Goal: Navigation & Orientation: Understand site structure

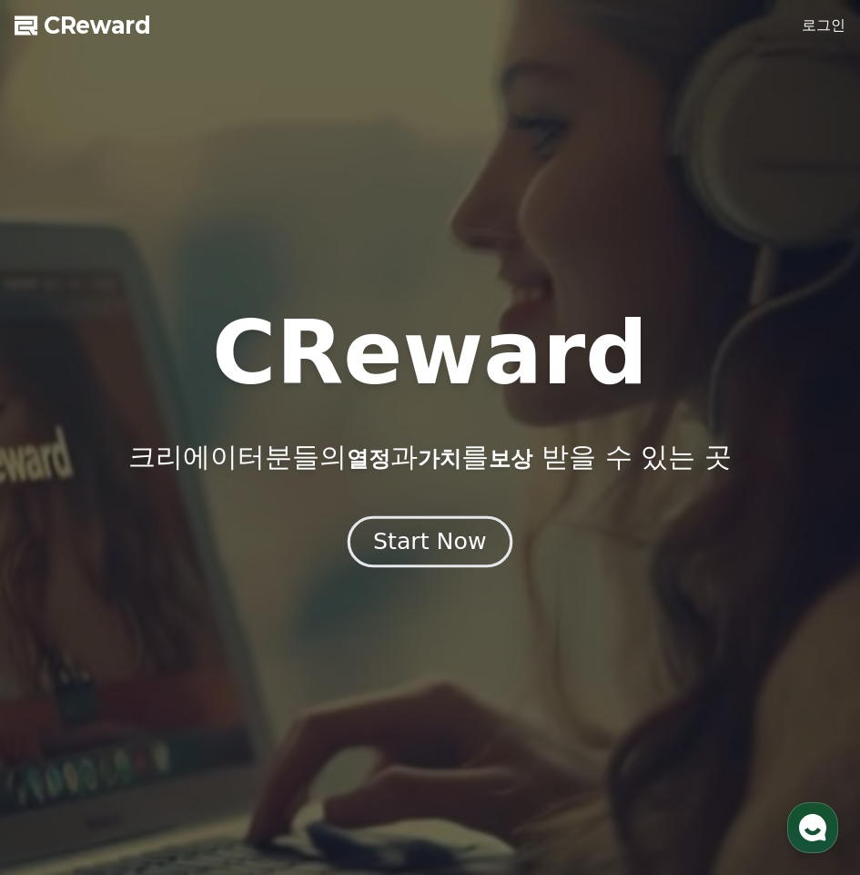
click at [422, 554] on div "Start Now" at bounding box center [429, 541] width 113 height 31
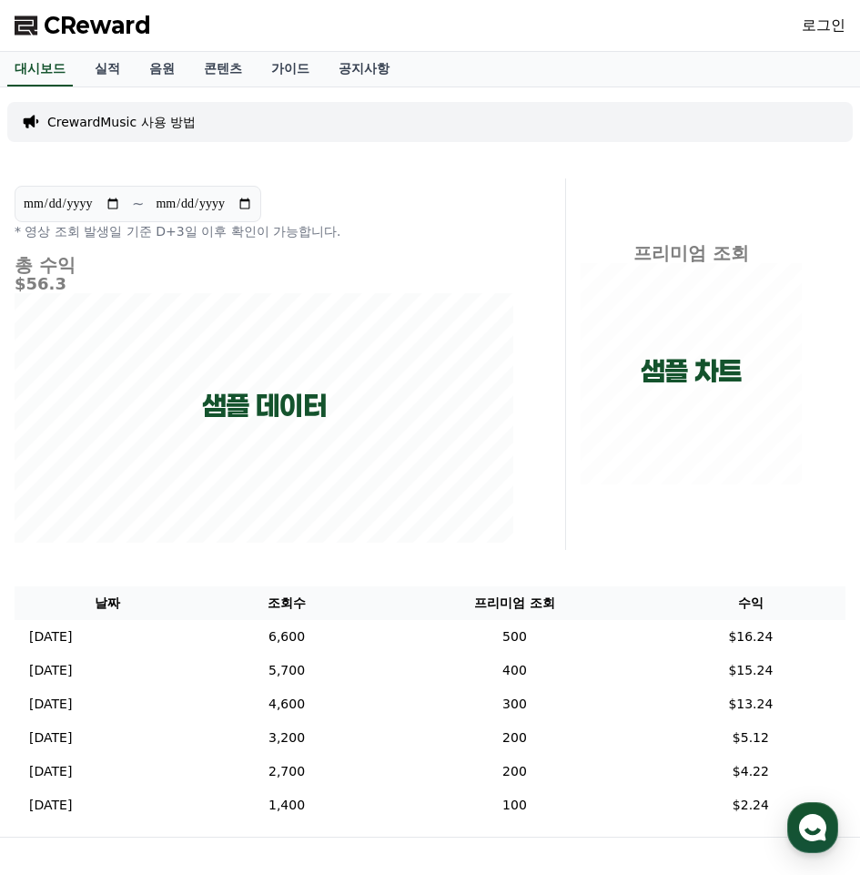
click at [580, 532] on div "프리미엄 조회 샘플 차트" at bounding box center [712, 363] width 279 height 371
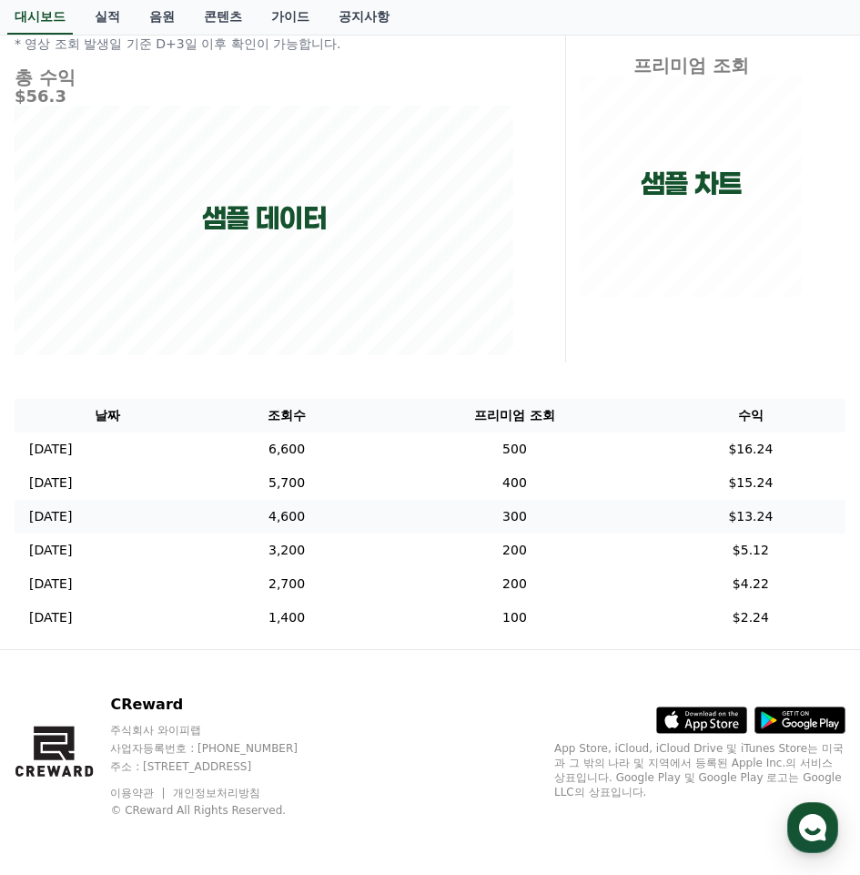
scroll to position [188, 0]
click at [441, 389] on div "**********" at bounding box center [430, 273] width 860 height 749
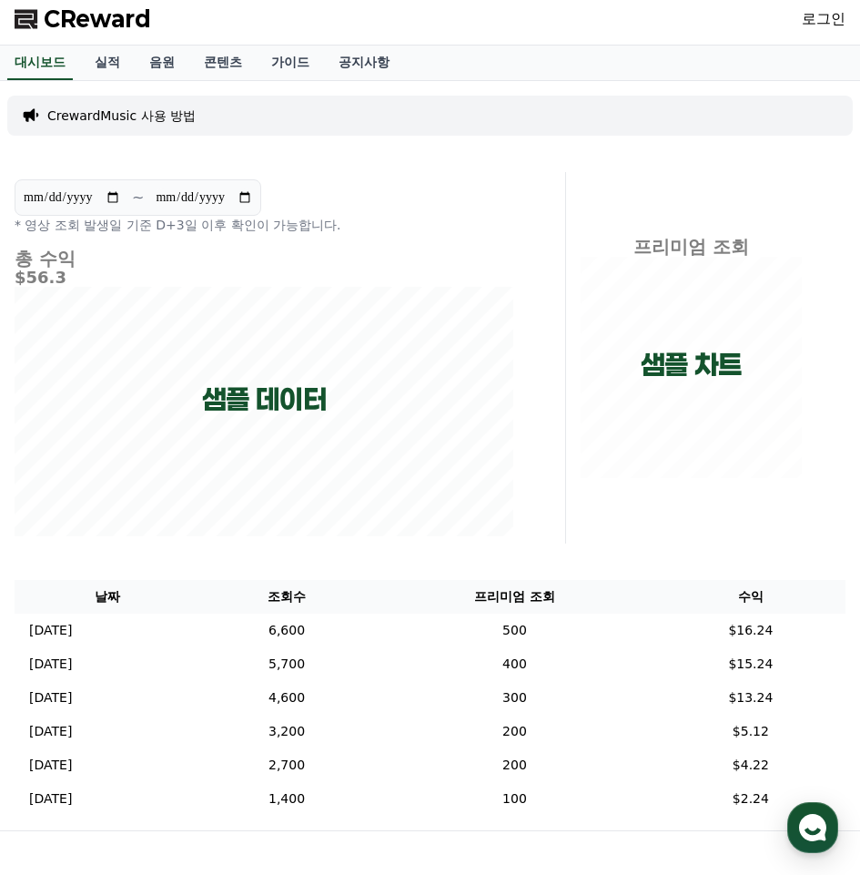
scroll to position [0, 0]
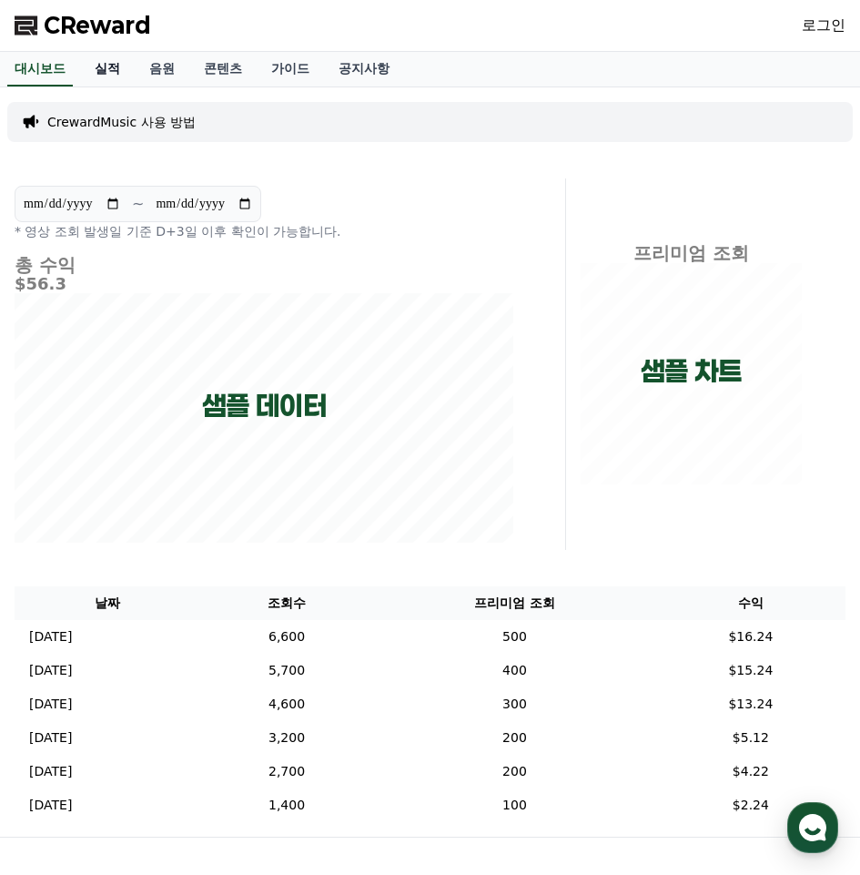
drag, startPoint x: 113, startPoint y: 67, endPoint x: 125, endPoint y: 68, distance: 11.9
click at [114, 66] on link "실적" at bounding box center [107, 69] width 55 height 35
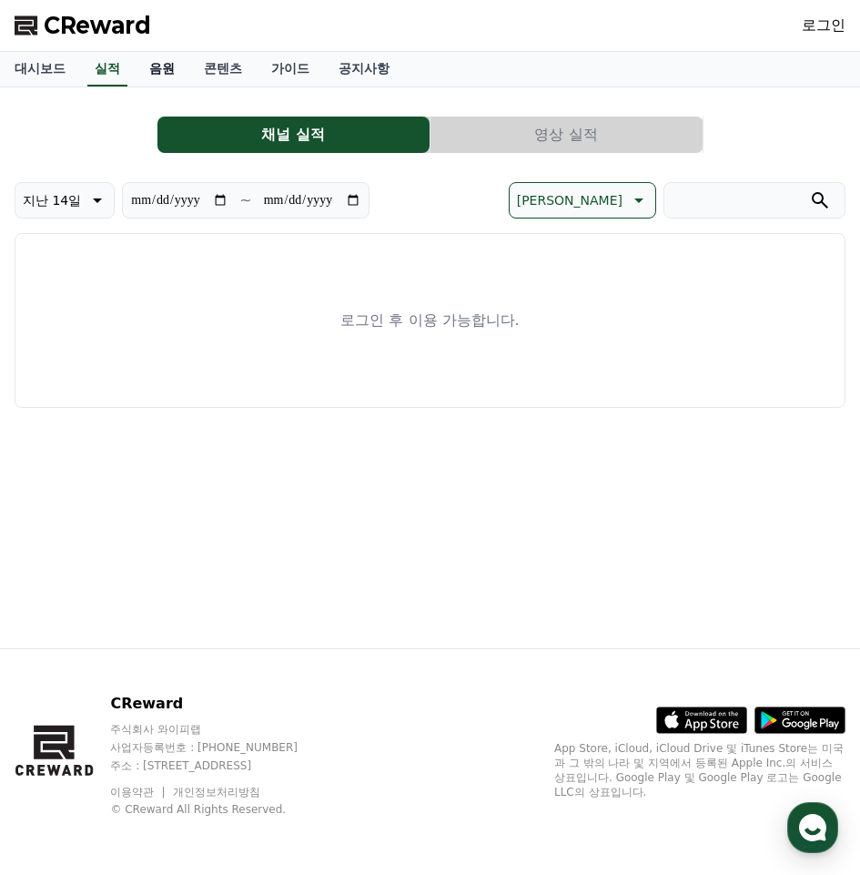
click at [164, 73] on link "음원" at bounding box center [162, 69] width 55 height 35
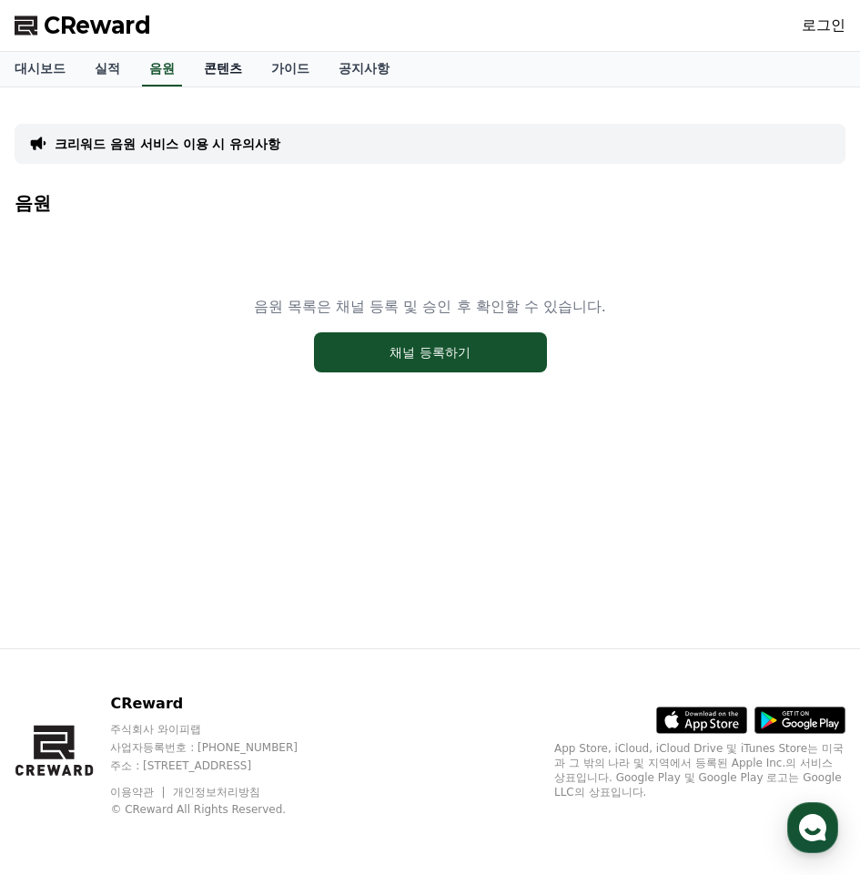
click at [216, 76] on link "콘텐츠" at bounding box center [222, 69] width 67 height 35
click at [282, 77] on link "가이드" at bounding box center [290, 69] width 67 height 35
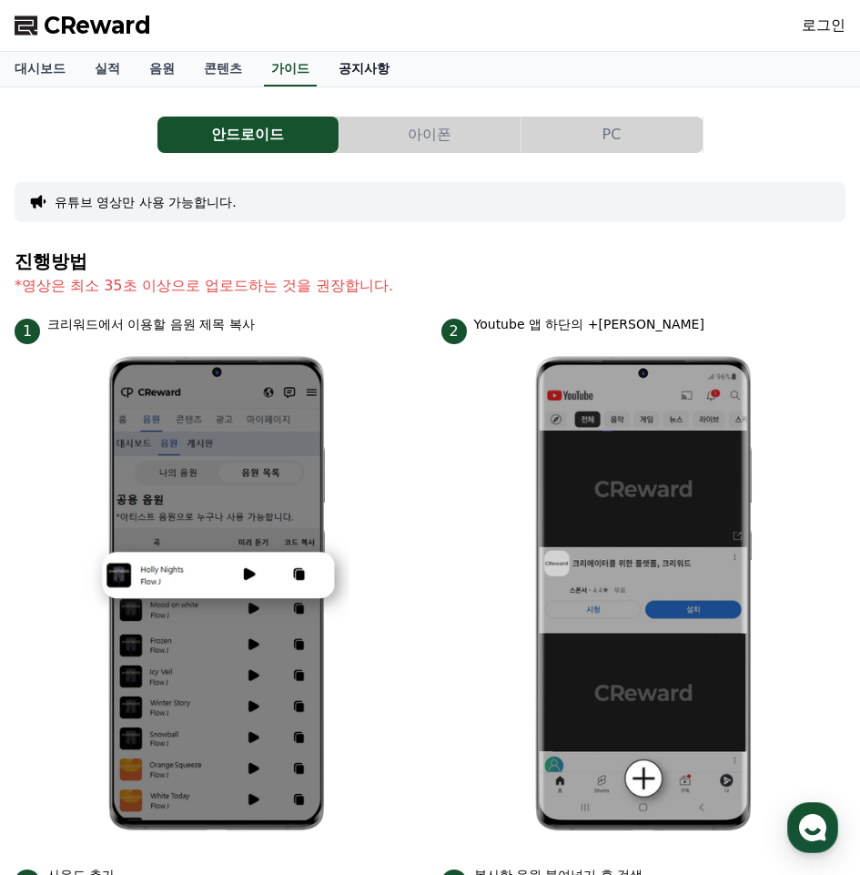
click at [353, 77] on link "공지사항" at bounding box center [364, 69] width 80 height 35
drag, startPoint x: 644, startPoint y: 46, endPoint x: 655, endPoint y: 14, distance: 33.7
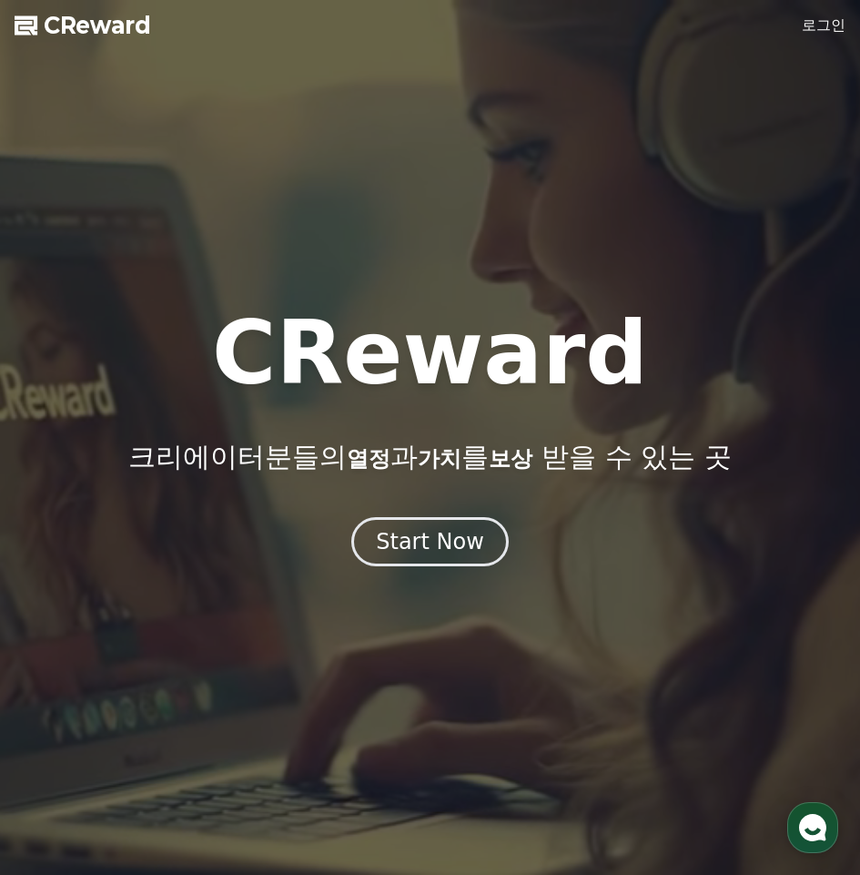
drag, startPoint x: 648, startPoint y: 31, endPoint x: 656, endPoint y: 0, distance: 32.0
